Goal: Task Accomplishment & Management: Manage account settings

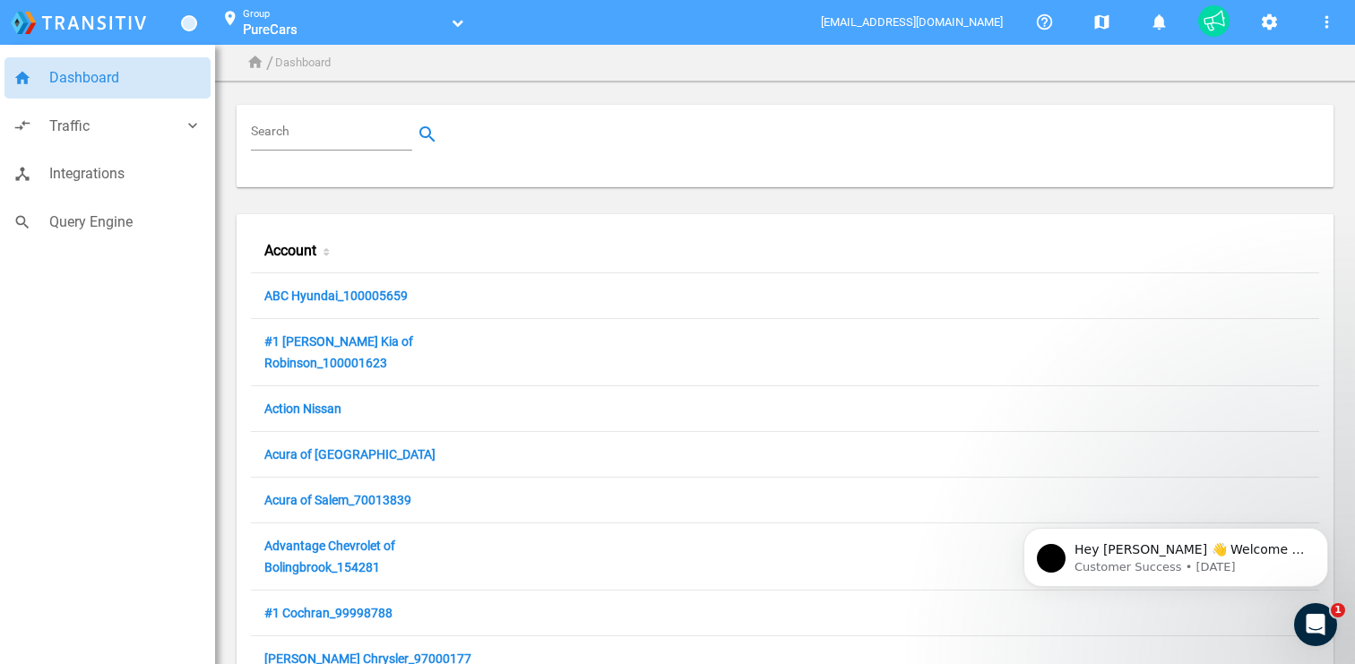
click at [326, 136] on input "Search" at bounding box center [335, 135] width 168 height 22
paste input "70016178"
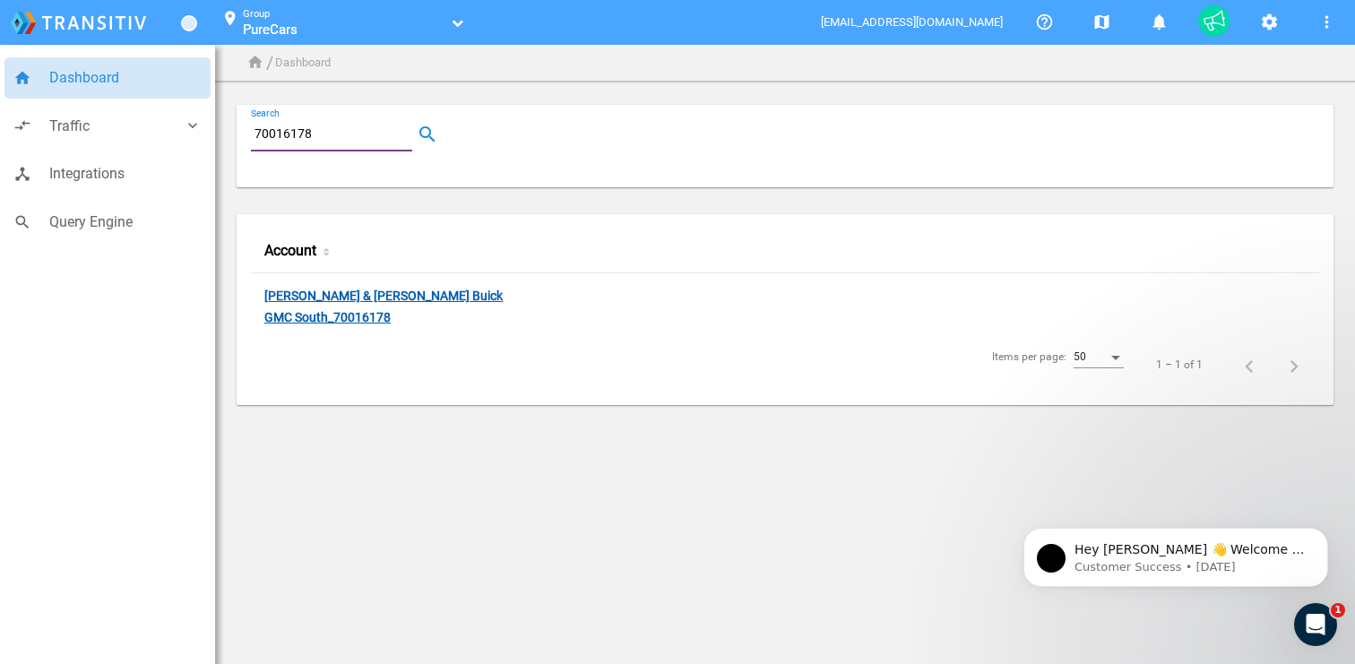
type input "70016178"
click at [347, 293] on link "[PERSON_NAME] & [PERSON_NAME] Buick GMC South_70016178" at bounding box center [383, 308] width 238 height 39
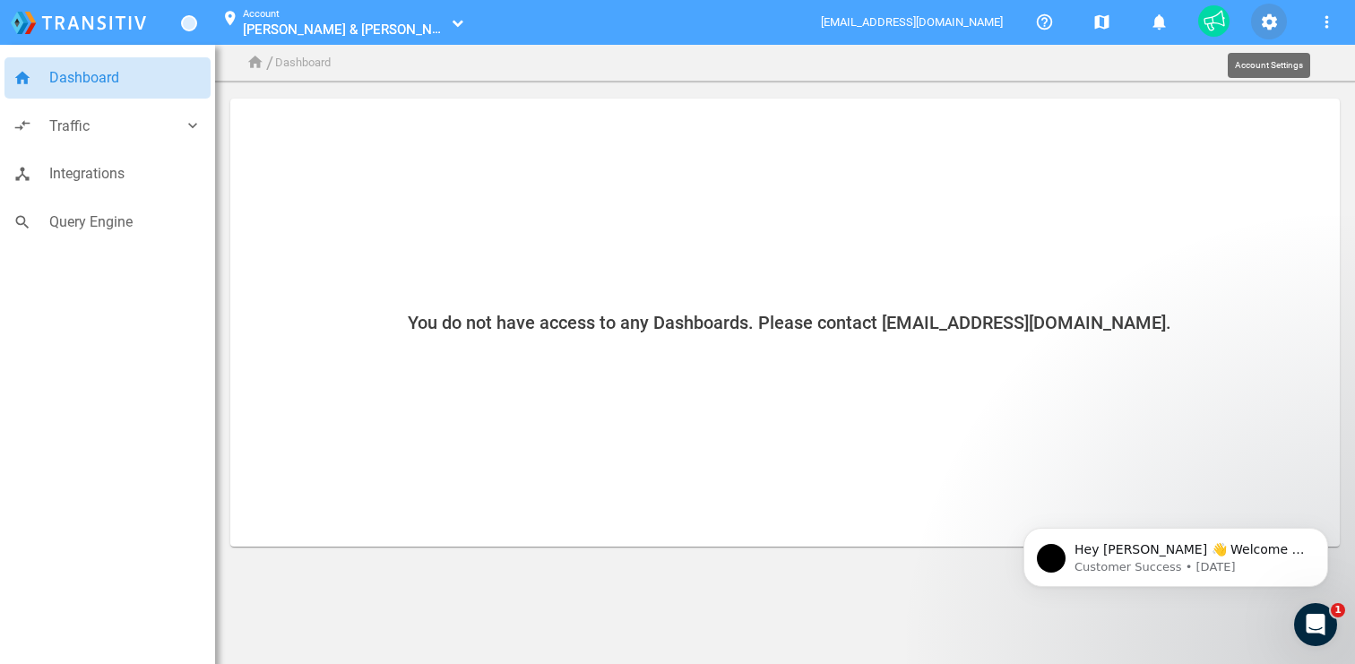
click at [1256, 21] on button "settings" at bounding box center [1269, 22] width 36 height 36
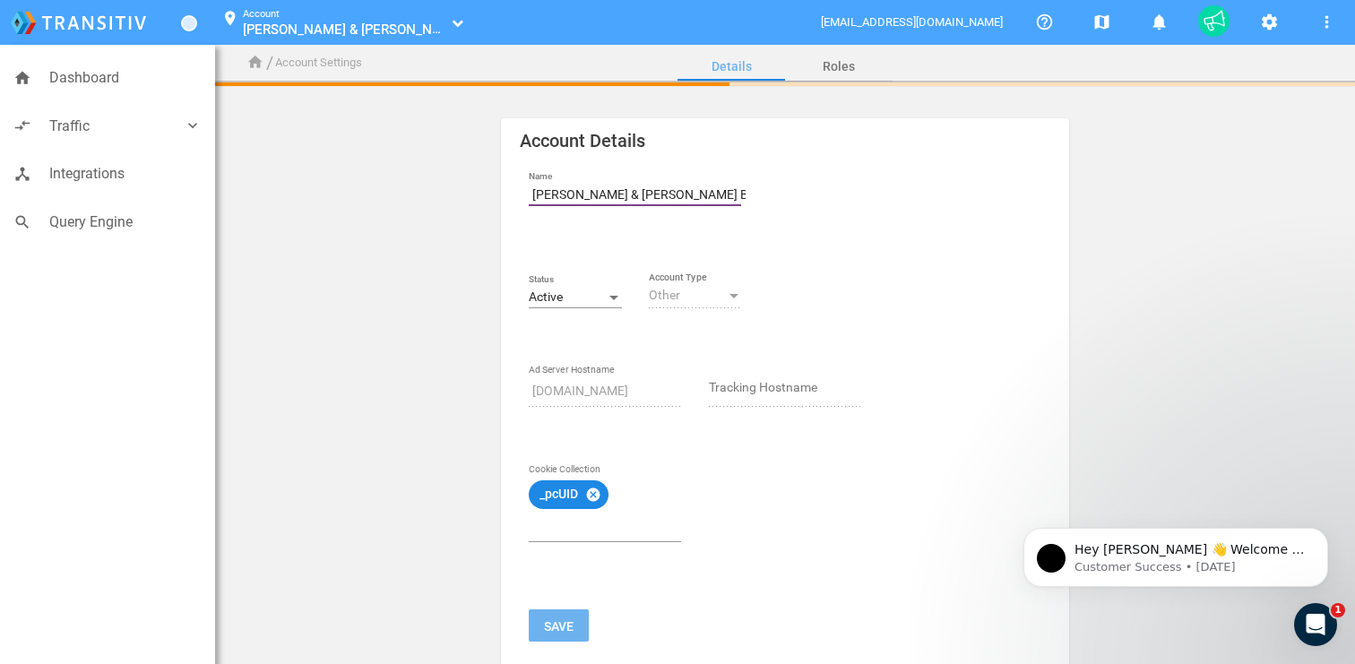
drag, startPoint x: 716, startPoint y: 194, endPoint x: 444, endPoint y: 201, distance: 272.5
click at [444, 201] on div "Account Details Name [PERSON_NAME] & [PERSON_NAME] Buick GMC South_70016178 Sta…" at bounding box center [784, 566] width 1109 height 897
paste input "Group 1"
click at [531, 193] on input "Group 1 Buick GMC South_70016178" at bounding box center [639, 196] width 220 height 22
type input "Group 1 Buick GMC South_70016178"
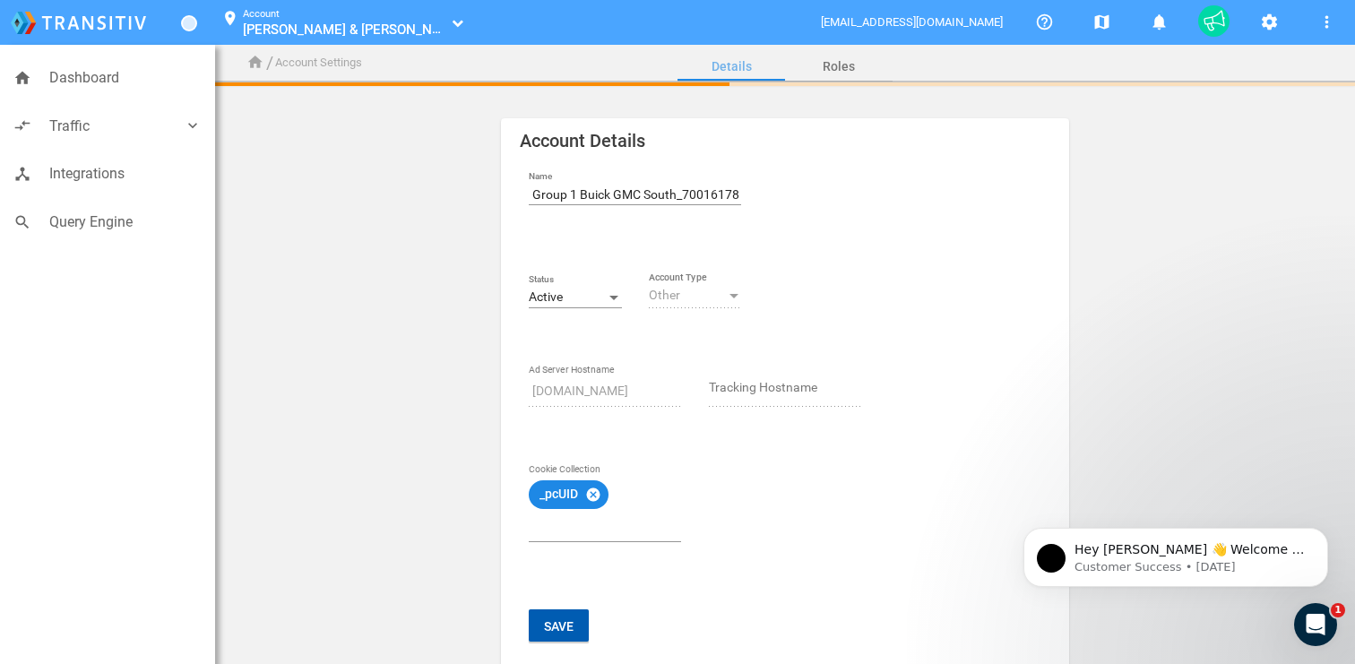
click at [559, 619] on button "Save" at bounding box center [559, 625] width 60 height 32
